Goal: Information Seeking & Learning: Understand process/instructions

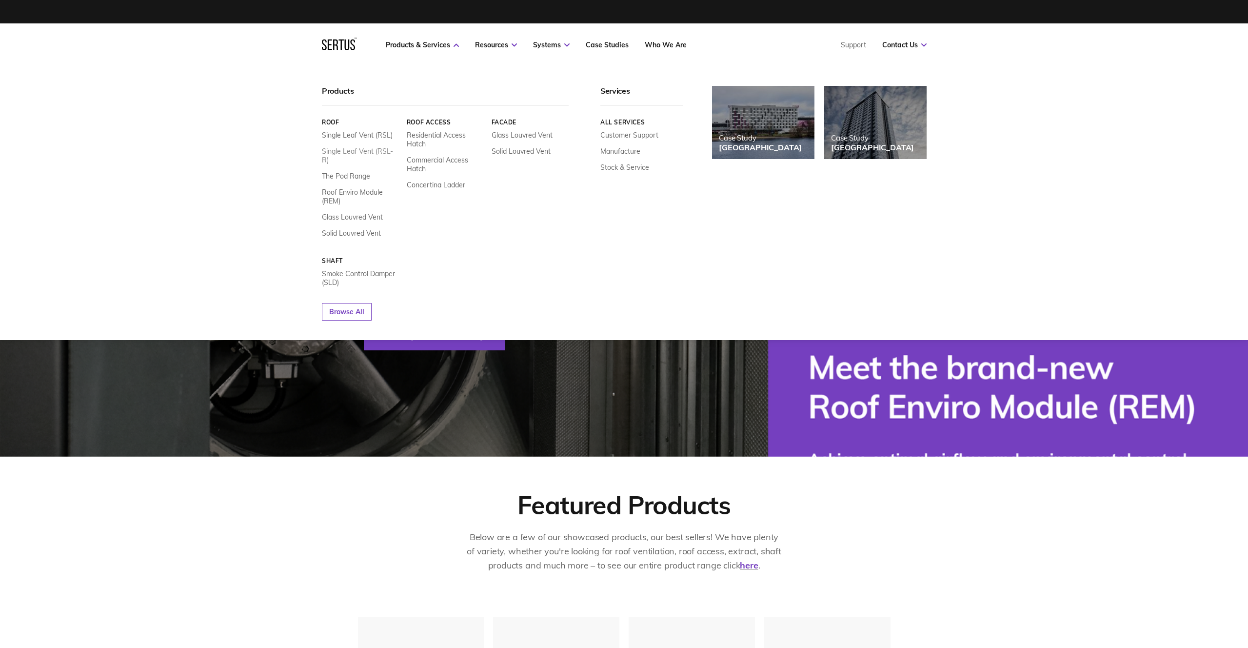
click at [355, 151] on link "Single Leaf Vent (RSL-R)" at bounding box center [361, 156] width 78 height 18
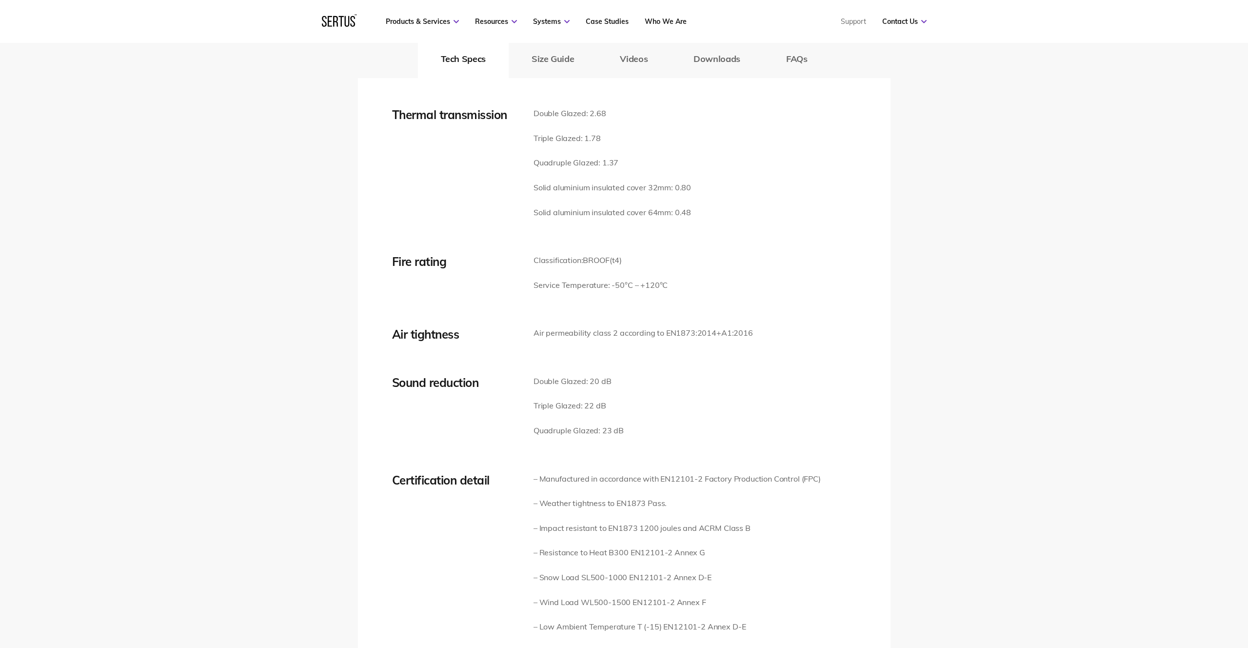
scroll to position [1133, 0]
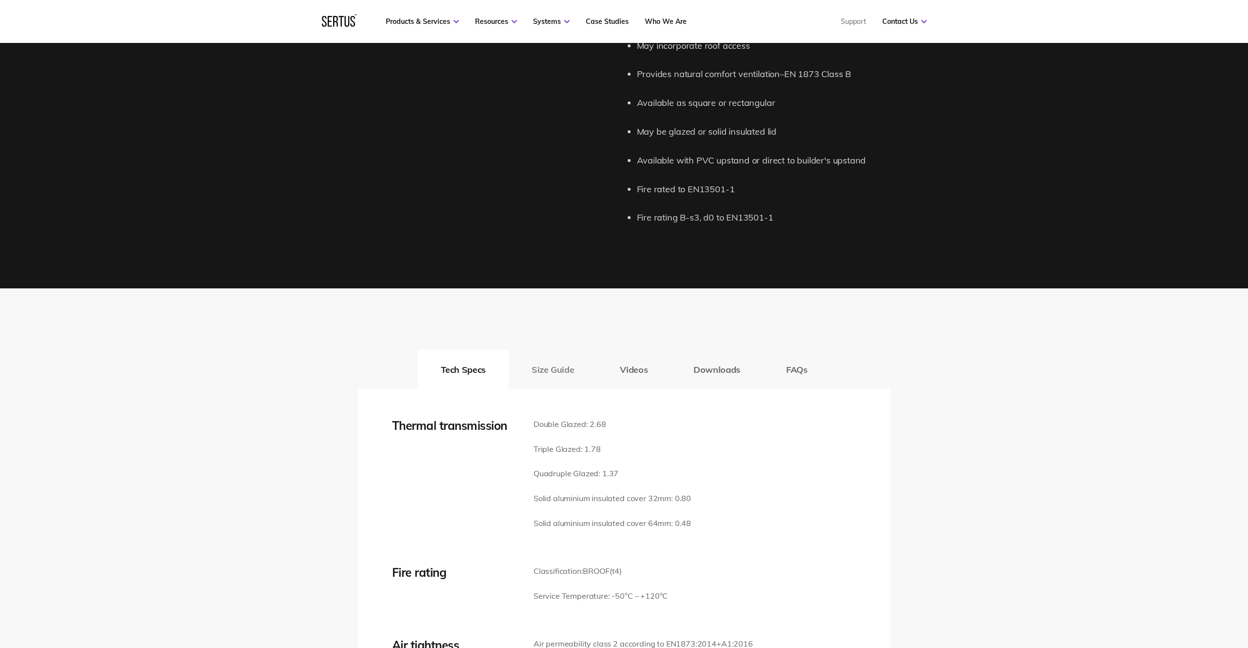
click at [559, 373] on button "Size Guide" at bounding box center [553, 369] width 88 height 39
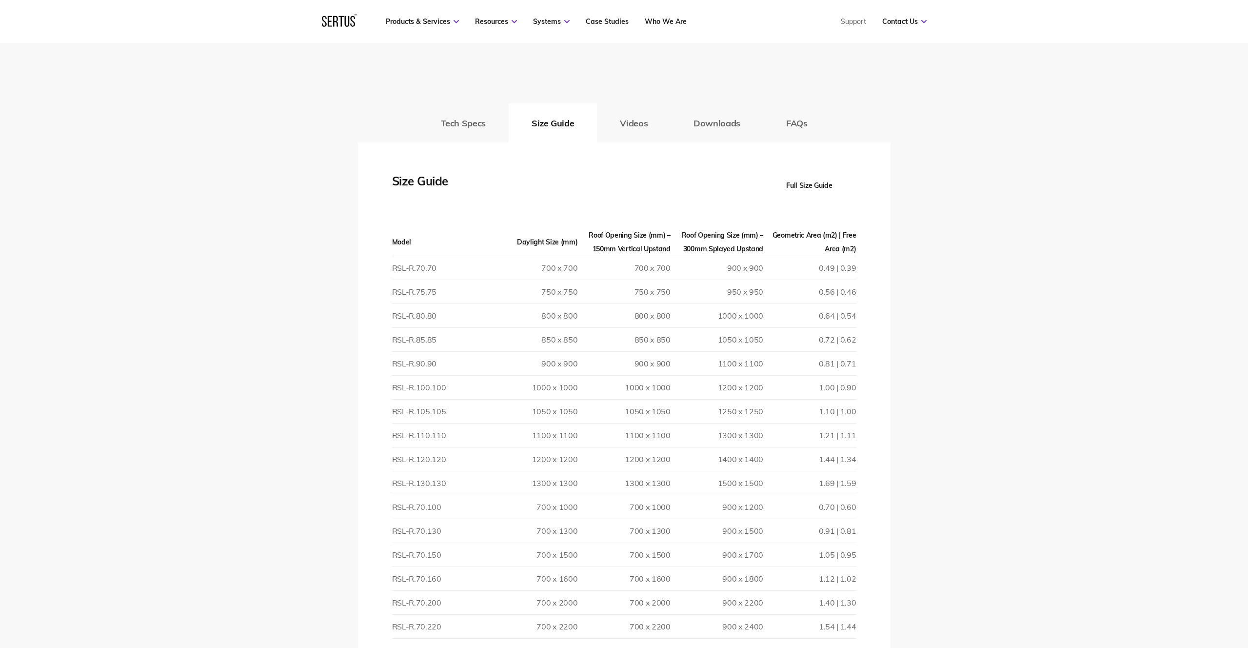
scroll to position [1363, 0]
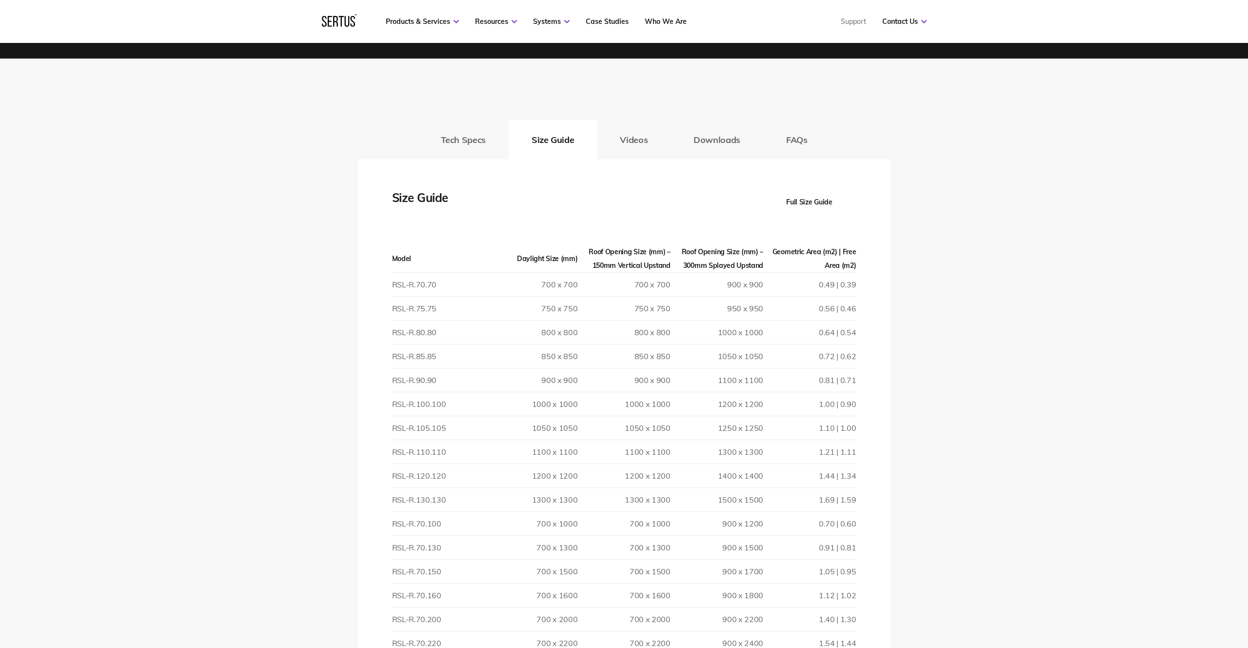
click at [807, 200] on button "Full Size Guide" at bounding box center [810, 201] width 94 height 27
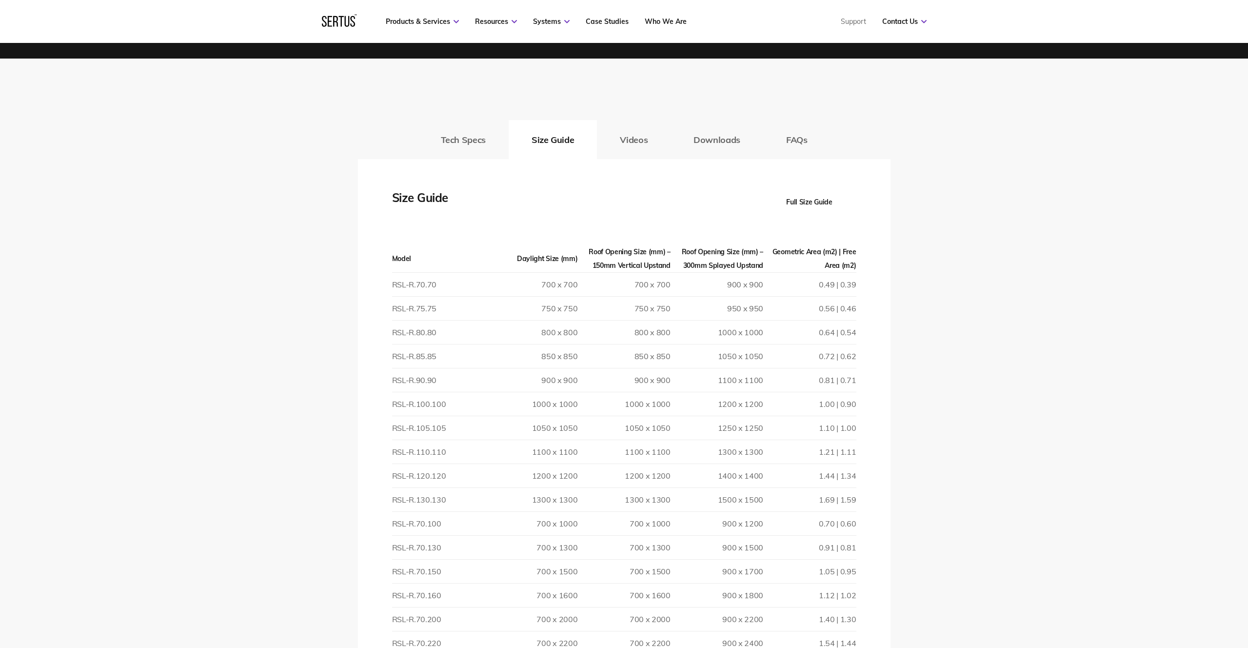
click at [807, 200] on button "Full Size Guide" at bounding box center [810, 201] width 94 height 27
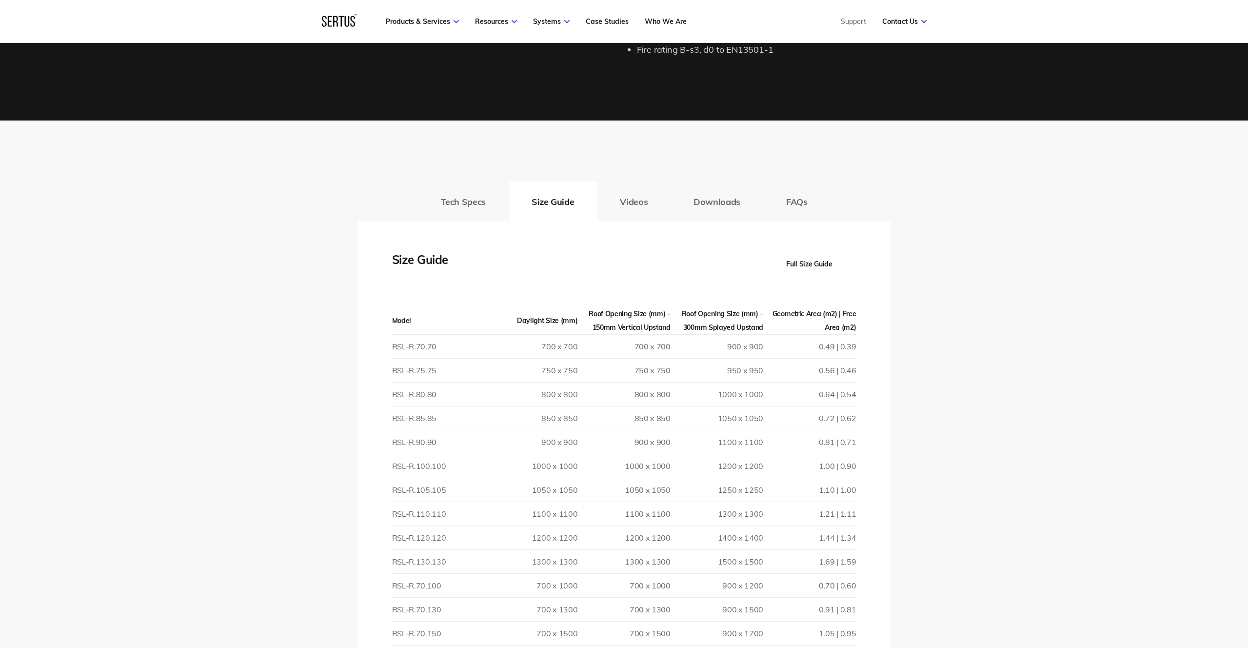
scroll to position [1260, 0]
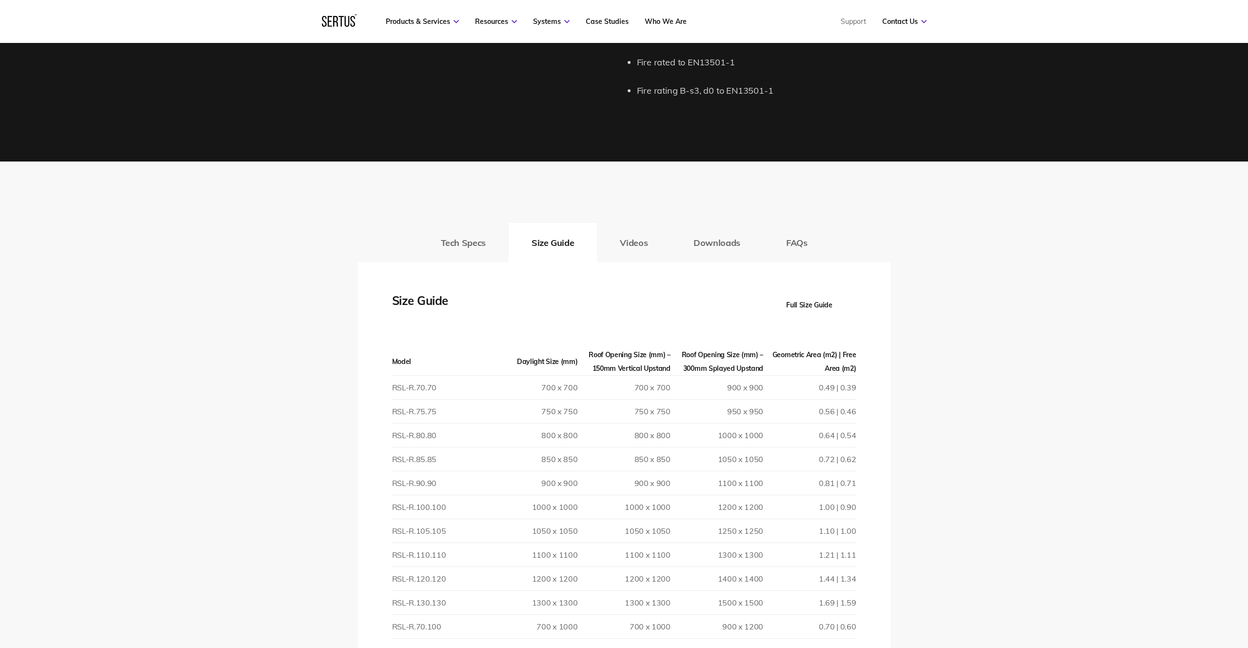
click at [808, 305] on button "Full Size Guide" at bounding box center [810, 304] width 94 height 27
click at [808, 306] on button "Full Size Guide" at bounding box center [810, 304] width 94 height 27
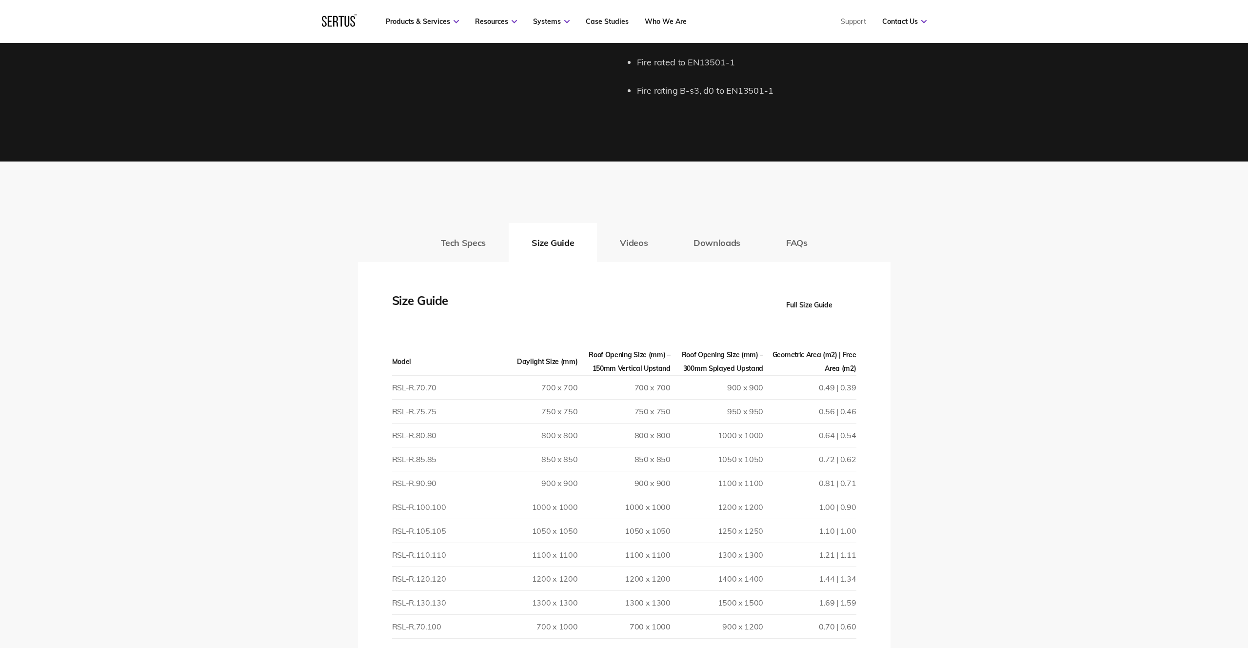
click at [808, 305] on button "Full Size Guide" at bounding box center [810, 304] width 94 height 27
click at [808, 300] on button "Full Size Guide" at bounding box center [810, 304] width 94 height 27
click at [805, 305] on button "Full Size Guide" at bounding box center [810, 304] width 94 height 27
click at [804, 305] on button "Full Size Guide" at bounding box center [810, 304] width 94 height 27
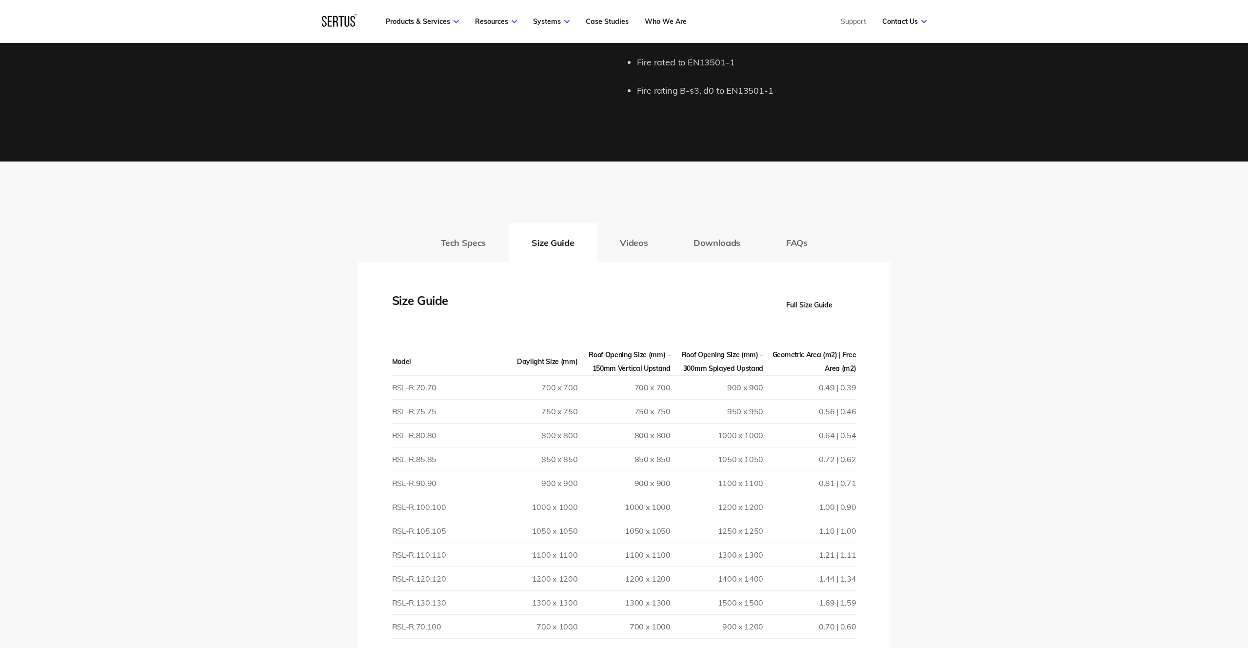
click at [804, 305] on button "Full Size Guide" at bounding box center [810, 304] width 94 height 27
